Goal: Transaction & Acquisition: Purchase product/service

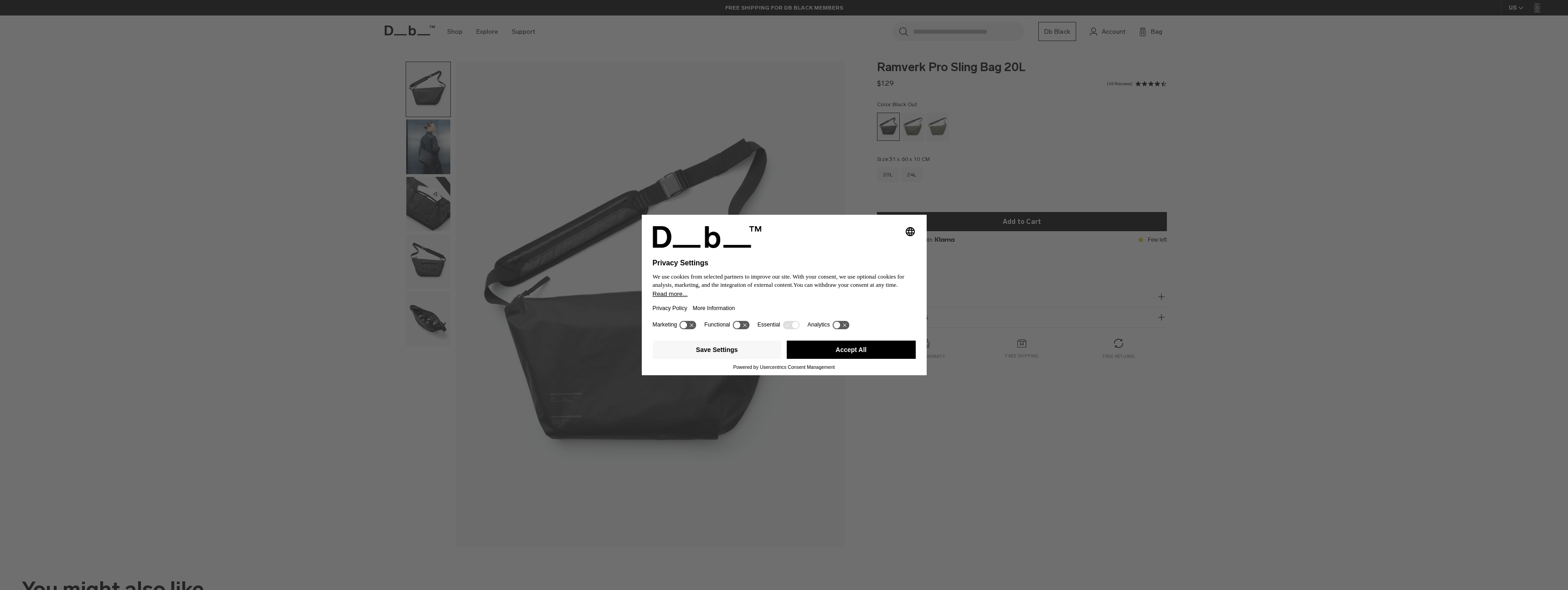
drag, startPoint x: 741, startPoint y: 154, endPoint x: 732, endPoint y: 154, distance: 9.0
click at [737, 154] on div "Selecting an option will immediately change the language Privacy Settings We us…" at bounding box center [784, 295] width 1568 height 590
click at [1020, 156] on div "Selecting an option will immediately change the language Privacy Settings We us…" at bounding box center [784, 295] width 1568 height 590
click at [796, 148] on div "Selecting an option will immediately change the language Privacy Settings We us…" at bounding box center [784, 295] width 1568 height 590
click at [713, 359] on button "Save Settings" at bounding box center [717, 350] width 129 height 18
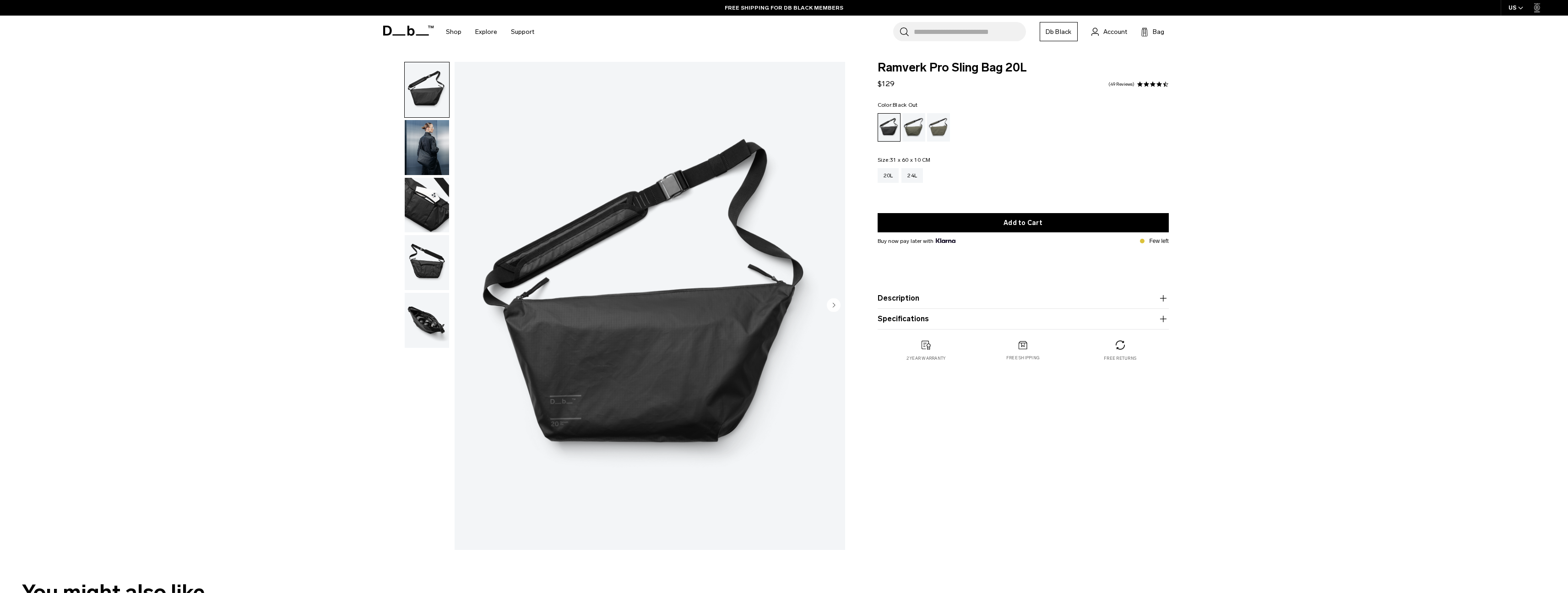
click at [439, 168] on img "button" at bounding box center [427, 147] width 44 height 55
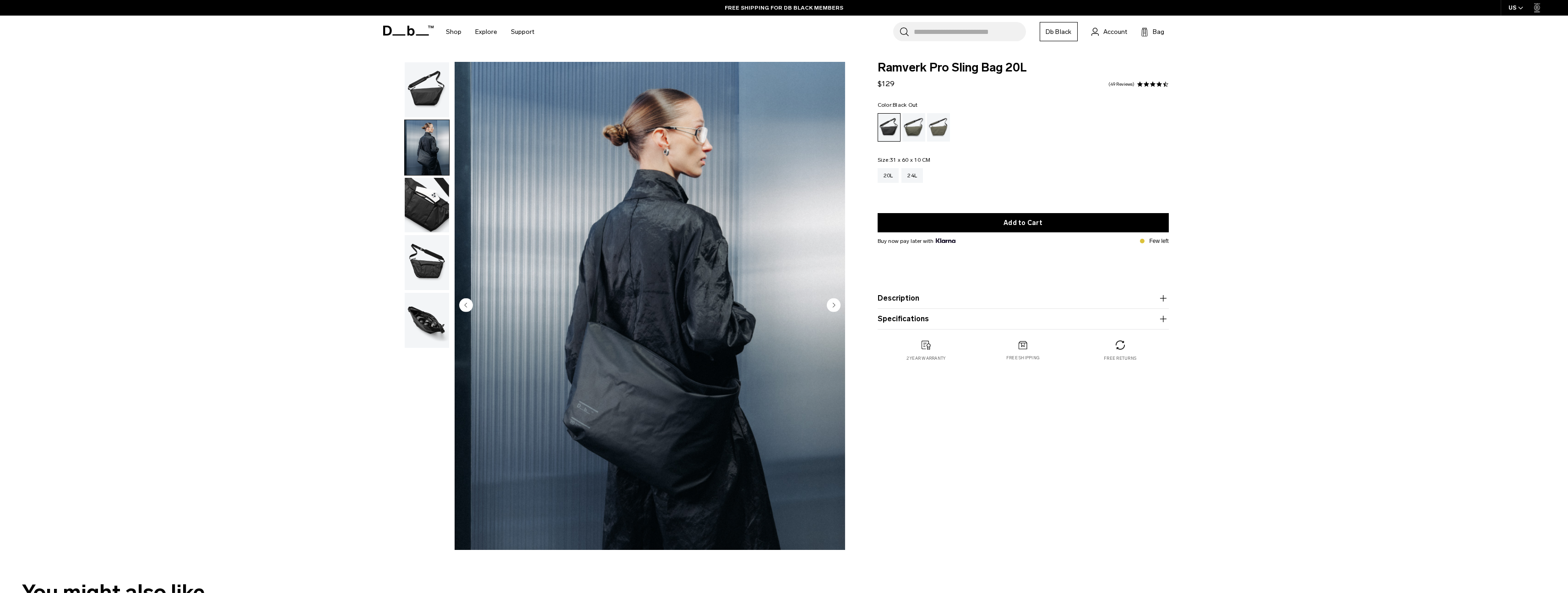
click at [440, 209] on img "button" at bounding box center [427, 205] width 44 height 55
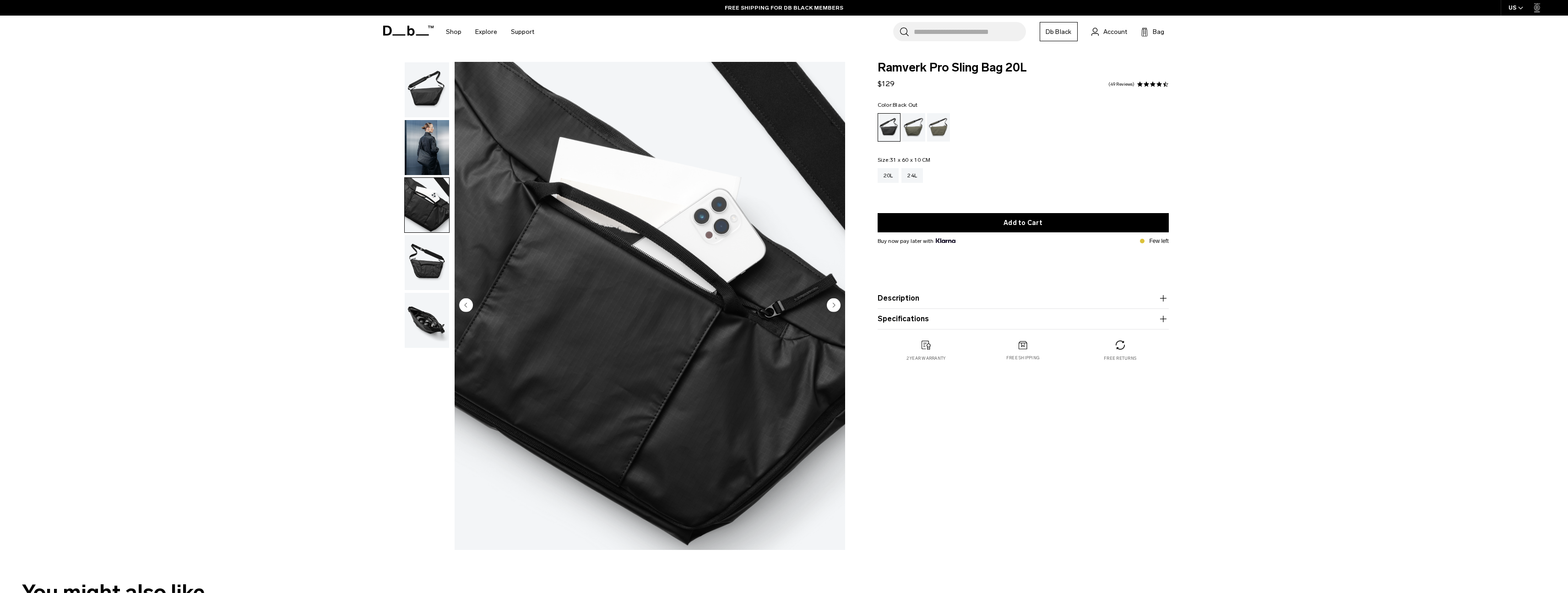
click at [427, 269] on img "button" at bounding box center [427, 262] width 44 height 55
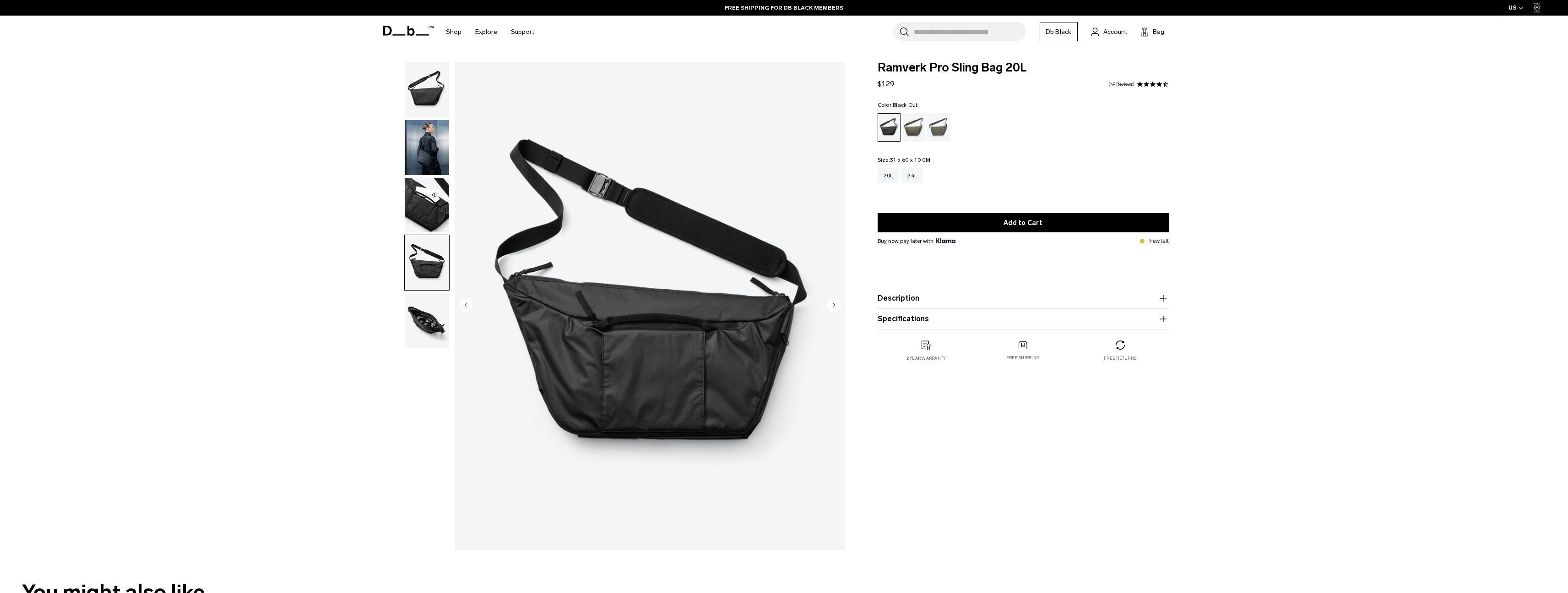
click at [432, 313] on img "button" at bounding box center [427, 320] width 44 height 55
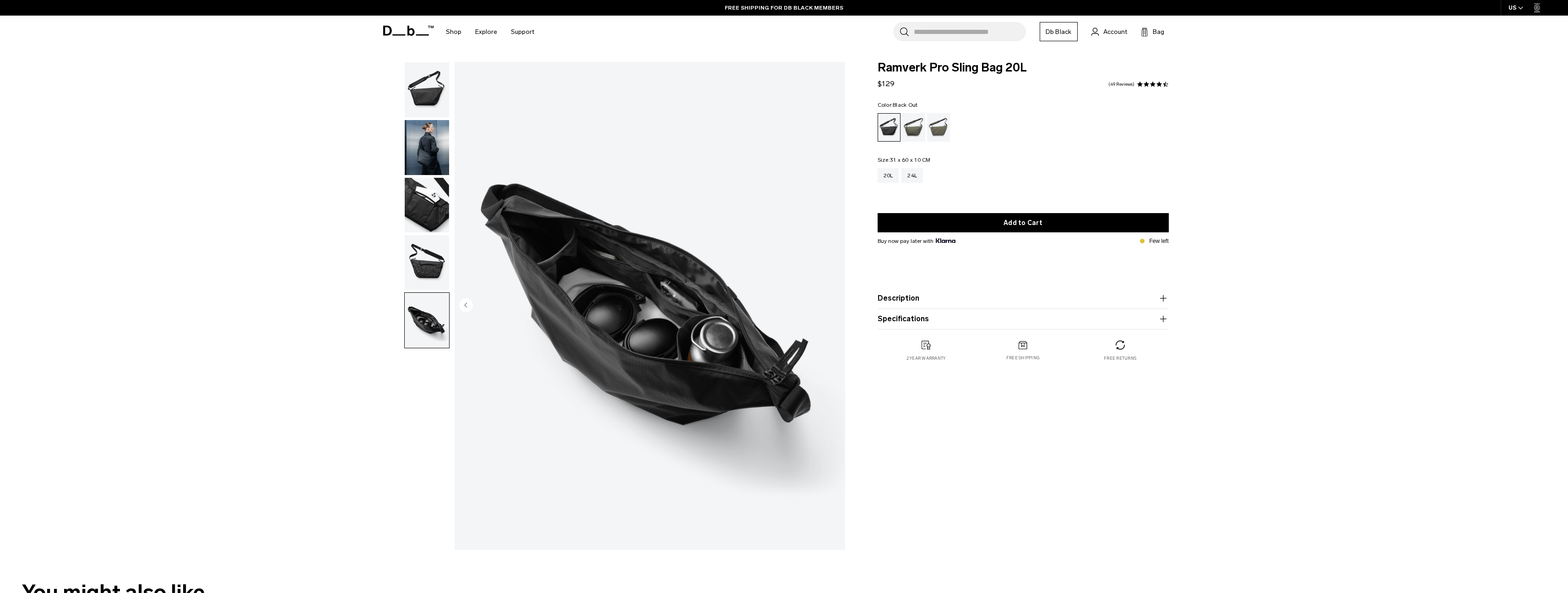
click at [430, 270] on img "button" at bounding box center [427, 262] width 44 height 55
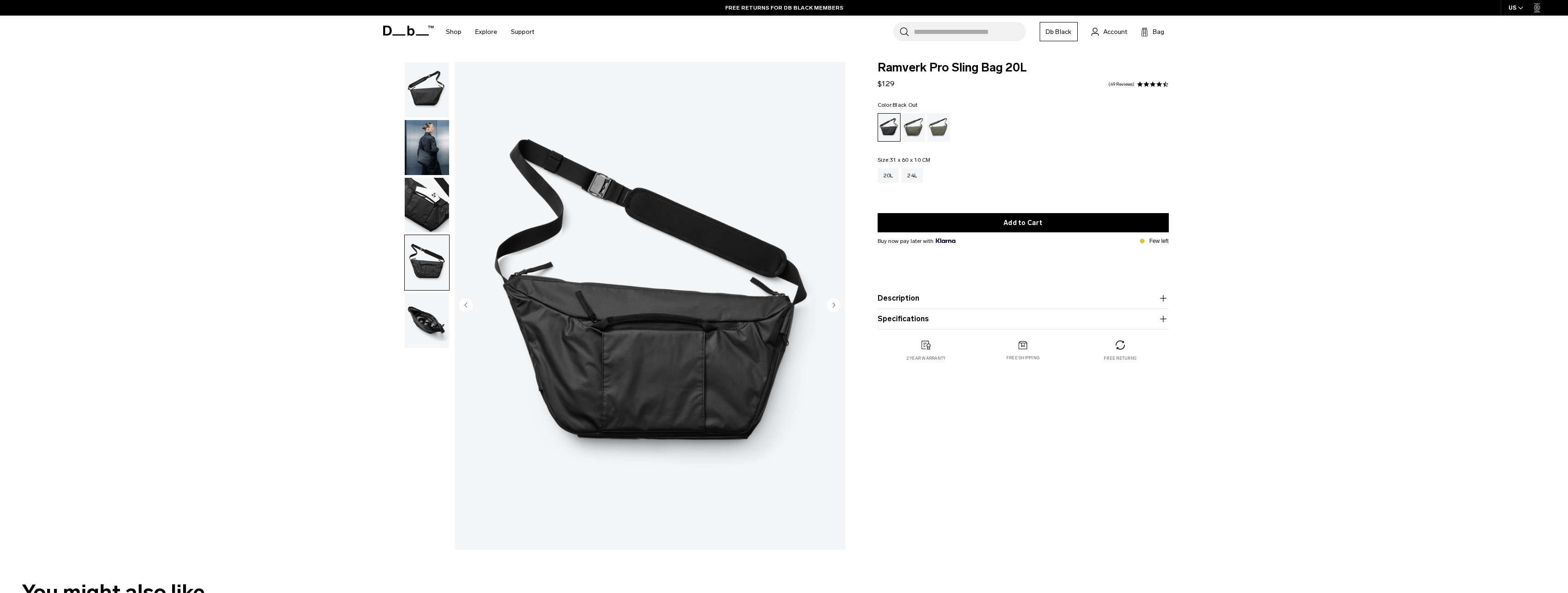
click at [418, 90] on img "button" at bounding box center [427, 89] width 44 height 55
